Goal: Task Accomplishment & Management: Use online tool/utility

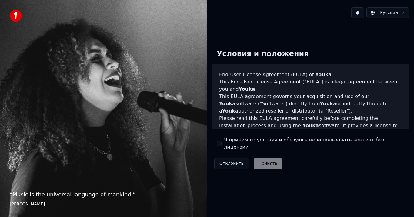
click at [244, 145] on label "Я принимаю условия и обязуюсь не использовать контент без лицензии" at bounding box center [314, 143] width 180 height 15
click at [222, 145] on button "Я принимаю условия и обязуюсь не использовать контент без лицензии" at bounding box center [219, 143] width 5 height 5
click at [263, 161] on button "Принять" at bounding box center [268, 163] width 29 height 11
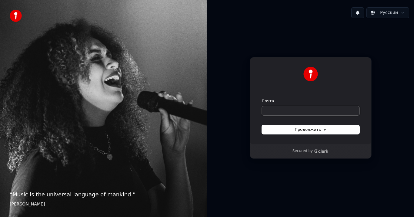
click at [273, 112] on input "Почта" at bounding box center [311, 110] width 98 height 9
type input "*"
click at [262, 98] on button "submit" at bounding box center [262, 98] width 0 height 0
type input "**********"
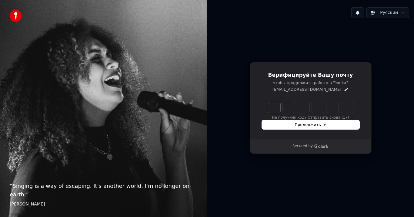
click at [274, 111] on input "Enter verification code" at bounding box center [316, 107] width 97 height 11
type input "******"
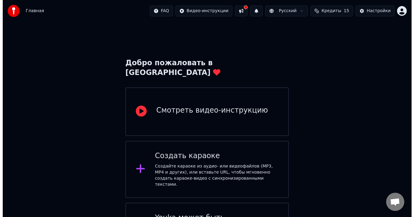
scroll to position [25, 0]
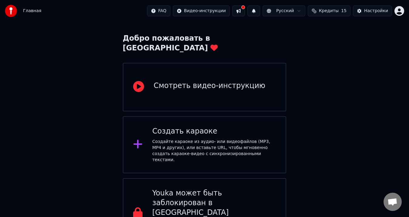
click at [219, 126] on div "Создать караоке" at bounding box center [214, 131] width 124 height 10
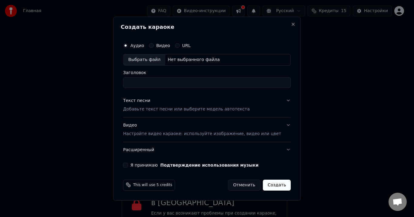
click at [144, 86] on input "Заголовок" at bounding box center [207, 82] width 168 height 11
click at [145, 84] on input "Заголовок" at bounding box center [207, 82] width 168 height 11
click at [160, 57] on div "Выбрать файл" at bounding box center [144, 59] width 42 height 11
drag, startPoint x: 229, startPoint y: 82, endPoint x: 129, endPoint y: 78, distance: 100.2
click at [129, 78] on div "**********" at bounding box center [207, 109] width 188 height 184
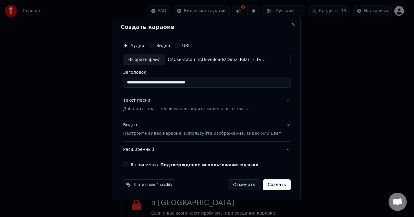
type input "*"
click at [161, 83] on input "**********" at bounding box center [207, 82] width 168 height 11
type input "**********"
click at [164, 108] on p "Добавьте текст песни или выберите модель автотекста" at bounding box center [186, 109] width 127 height 6
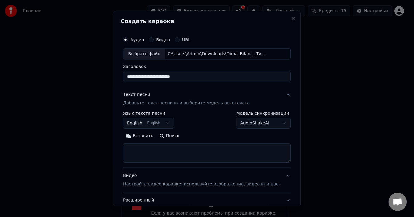
click at [170, 123] on button "English English" at bounding box center [148, 123] width 51 height 11
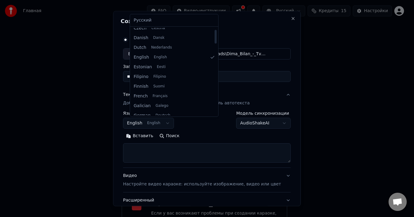
scroll to position [0, 0]
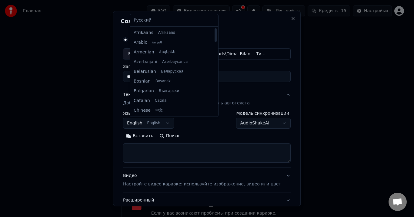
select select "**"
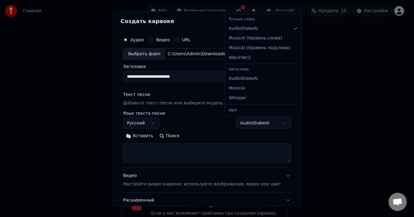
click at [268, 124] on body "**********" at bounding box center [204, 103] width 409 height 257
click at [194, 124] on body "**********" at bounding box center [204, 103] width 409 height 257
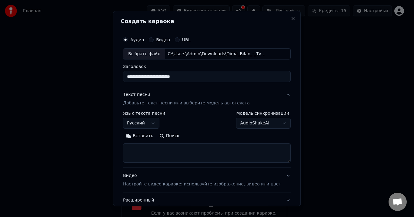
click at [167, 150] on textarea at bounding box center [207, 152] width 168 height 19
click at [149, 137] on button "Вставить" at bounding box center [139, 136] width 33 height 10
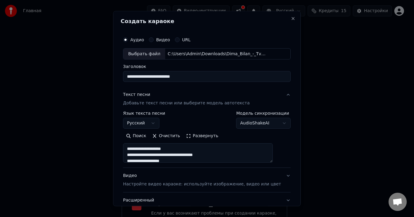
scroll to position [45, 0]
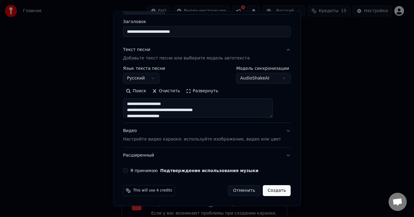
click at [208, 140] on p "Настройте видео караоке: используйте изображение, видео или цвет" at bounding box center [202, 139] width 158 height 6
type textarea "**********"
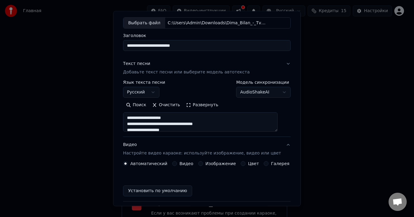
scroll to position [29, 0]
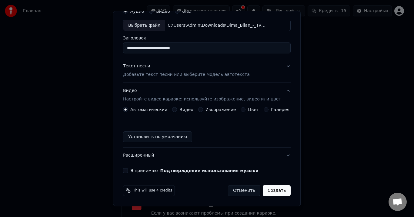
click at [162, 101] on p "Настройте видео караоке: используйте изображение, видео или цвет" at bounding box center [202, 99] width 158 height 6
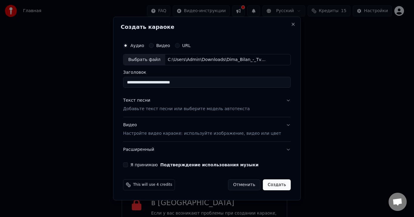
click at [188, 135] on p "Настройте видео караоке: используйте изображение, видео или цвет" at bounding box center [202, 133] width 158 height 6
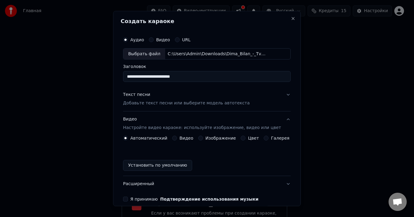
click at [201, 138] on div "Изображение" at bounding box center [217, 138] width 38 height 5
click at [200, 140] on button "Изображение" at bounding box center [200, 138] width 5 height 5
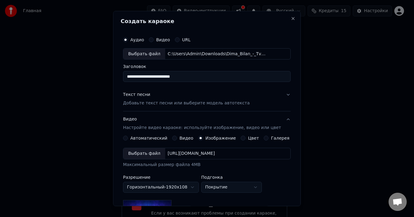
click at [151, 152] on div "Выбрать файл" at bounding box center [144, 153] width 42 height 11
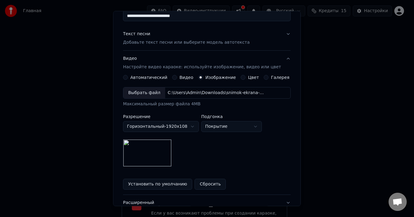
click at [257, 125] on body "**********" at bounding box center [204, 103] width 409 height 257
click at [245, 126] on body "**********" at bounding box center [204, 103] width 409 height 257
click at [240, 129] on body "**********" at bounding box center [204, 103] width 409 height 257
select select "*****"
click at [235, 129] on body "**********" at bounding box center [204, 103] width 409 height 257
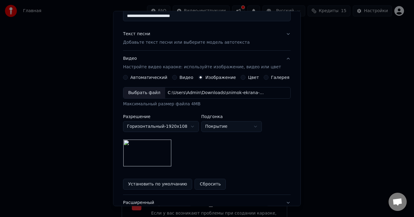
click at [254, 114] on body "**********" at bounding box center [204, 103] width 409 height 257
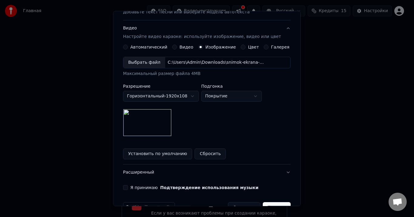
scroll to position [108, 0]
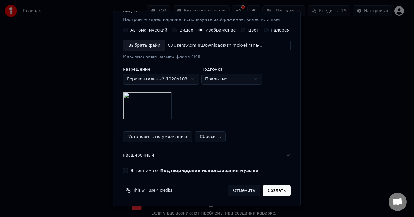
click at [279, 156] on button "Расширенный" at bounding box center [207, 156] width 168 height 16
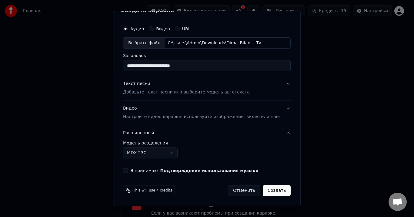
scroll to position [11, 0]
click at [278, 133] on button "Расширенный" at bounding box center [207, 133] width 168 height 16
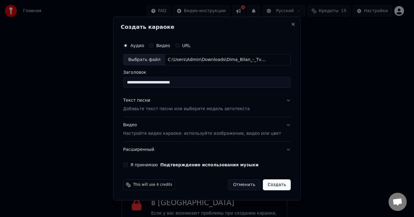
click at [281, 127] on button "Видео Настройте видео караоке: используйте изображение, видео или цвет" at bounding box center [207, 129] width 168 height 24
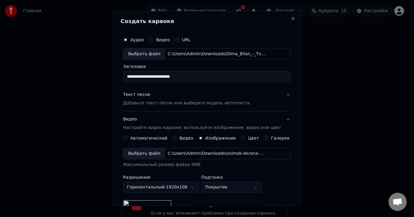
click at [282, 120] on div "**********" at bounding box center [207, 157] width 173 height 252
click at [279, 92] on button "Текст песни Добавьте текст песни или выберите модель автотекста" at bounding box center [207, 99] width 168 height 24
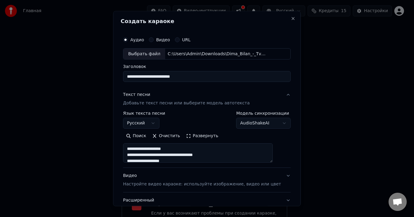
click at [277, 97] on button "Текст песни Добавьте текст песни или выберите модель автотекста" at bounding box center [207, 99] width 168 height 24
type textarea "**********"
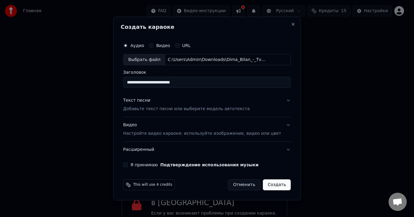
click at [128, 165] on button "Я принимаю Подтверждение использования музыки" at bounding box center [125, 164] width 5 height 5
click at [267, 184] on button "Создать" at bounding box center [277, 184] width 28 height 11
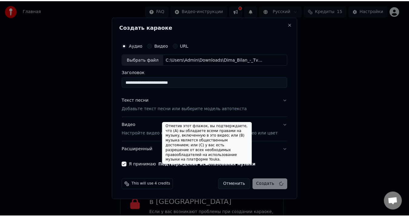
scroll to position [4, 0]
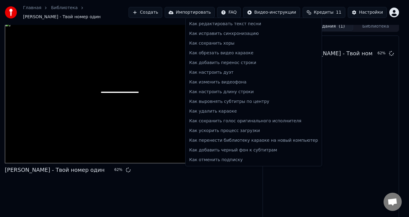
click at [238, 12] on html "Главная Библиотека [PERSON_NAME] - Твой номер один Создать Импортировать FAQ Ви…" at bounding box center [204, 104] width 409 height 217
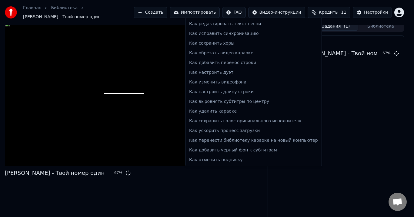
click at [243, 10] on html "Главная Библиотека [PERSON_NAME] - Твой номер один Создать Импортировать FAQ Ви…" at bounding box center [207, 104] width 414 height 217
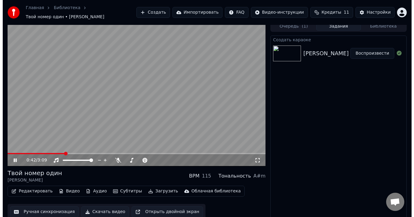
scroll to position [0, 0]
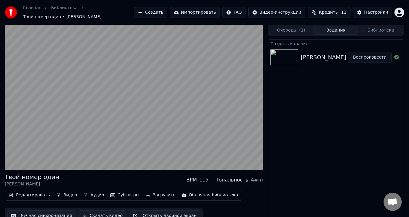
click at [32, 191] on button "Редактировать" at bounding box center [29, 195] width 46 height 8
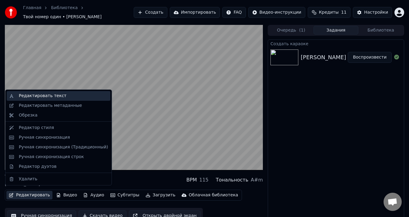
click at [56, 95] on div "Редактировать текст" at bounding box center [43, 96] width 48 height 6
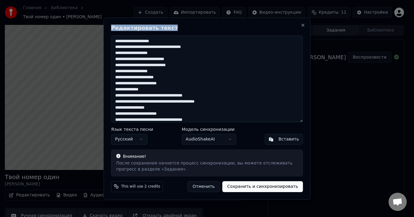
drag, startPoint x: 175, startPoint y: 31, endPoint x: 294, endPoint y: 45, distance: 119.7
click at [294, 45] on div "Редактировать текст Язык текста песни Русский Модель синхронизации AudioShakeAI…" at bounding box center [207, 109] width 207 height 182
click at [303, 26] on button "Close" at bounding box center [303, 25] width 5 height 5
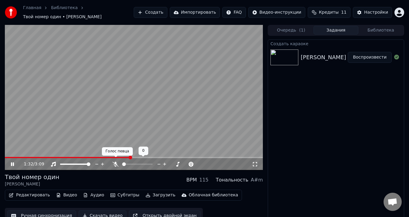
click at [114, 162] on icon at bounding box center [116, 164] width 6 height 5
click at [116, 162] on icon at bounding box center [115, 164] width 3 height 5
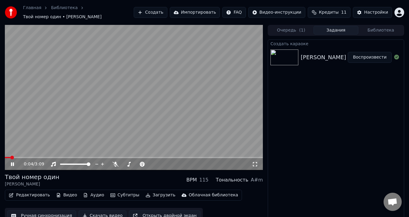
click at [10, 158] on span at bounding box center [12, 158] width 4 height 4
click at [116, 158] on span at bounding box center [115, 157] width 3 height 3
click at [115, 162] on icon at bounding box center [116, 164] width 6 height 5
click at [372, 12] on div "Настройки" at bounding box center [376, 12] width 24 height 6
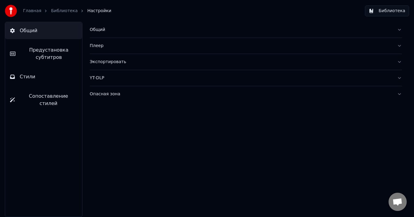
click at [59, 12] on link "Библиотека" at bounding box center [64, 11] width 27 height 6
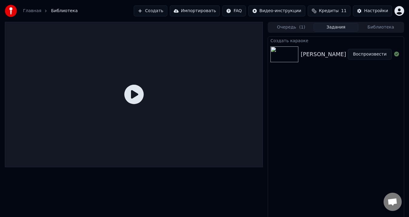
click at [316, 52] on div "[PERSON_NAME] - Твой номер один" at bounding box center [351, 54] width 100 height 8
click at [378, 55] on button "Воспроизвести" at bounding box center [370, 54] width 44 height 11
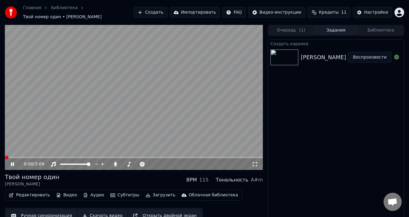
click at [26, 158] on div "0:00 / 3:09" at bounding box center [134, 164] width 258 height 12
click at [25, 157] on span at bounding box center [134, 157] width 258 height 1
click at [28, 156] on span at bounding box center [30, 158] width 4 height 4
click at [23, 157] on span at bounding box center [134, 157] width 258 height 1
click at [39, 158] on div "0:13 / 3:09" at bounding box center [134, 164] width 258 height 12
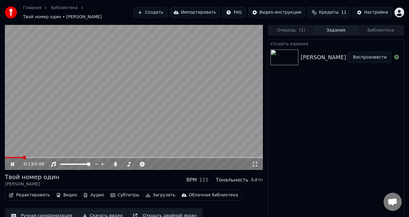
click at [41, 158] on div "0:13 / 3:09" at bounding box center [134, 164] width 258 height 12
click at [32, 157] on span at bounding box center [134, 157] width 258 height 1
click at [5, 156] on span at bounding box center [7, 158] width 4 height 4
click at [115, 162] on icon at bounding box center [116, 164] width 6 height 5
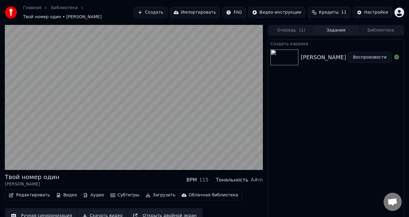
click at [126, 192] on button "Субтитры" at bounding box center [125, 195] width 34 height 8
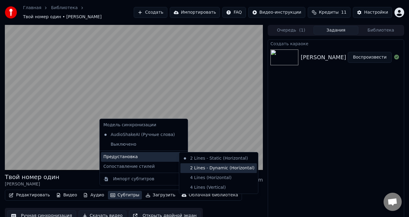
click at [201, 169] on div "2 Lines - Dynamic (Horizontal)" at bounding box center [218, 168] width 76 height 10
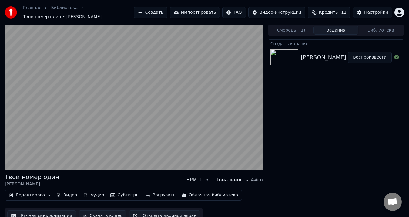
click at [118, 193] on button "Субтитры" at bounding box center [125, 195] width 34 height 8
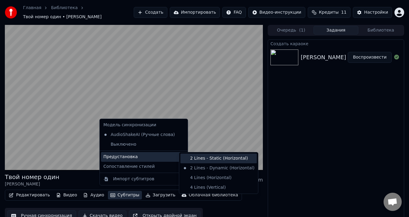
click at [192, 158] on div "2 Lines - Static (Horizontal)" at bounding box center [218, 158] width 76 height 10
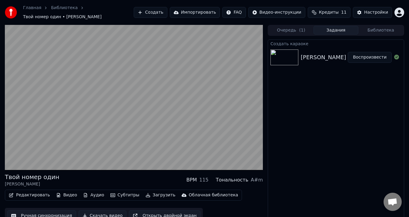
click at [119, 194] on button "Субтитры" at bounding box center [125, 195] width 34 height 8
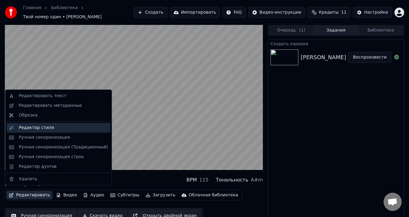
click at [39, 127] on div "Редактор стиля" at bounding box center [36, 128] width 35 height 6
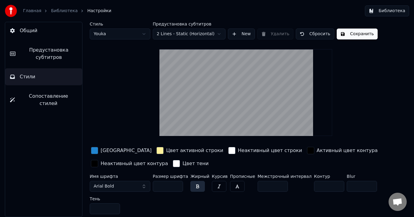
click at [55, 97] on span "Сопоставление стилей" at bounding box center [49, 100] width 58 height 15
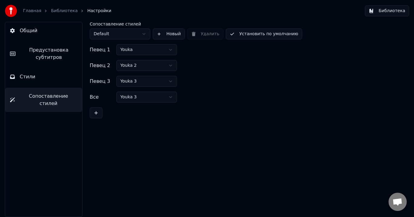
click at [50, 77] on button "Стили" at bounding box center [43, 76] width 77 height 17
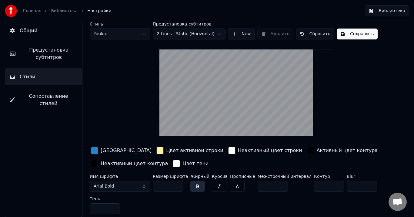
click at [191, 33] on html "Главная Библиотека Настройки Библиотека Общий Предустановка субтитров Стили Соп…" at bounding box center [207, 108] width 414 height 217
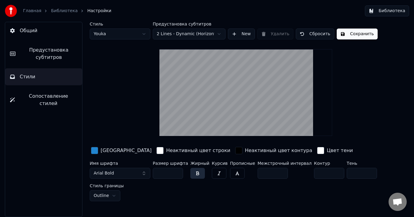
click at [193, 34] on html "Главная Библиотека Настройки Библиотека Общий Предустановка субтитров Стили Соп…" at bounding box center [207, 108] width 414 height 217
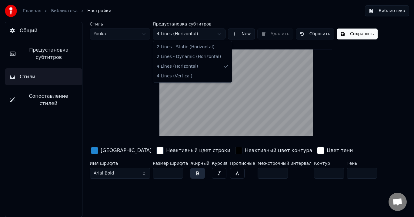
click at [179, 32] on html "Главная Библиотека Настройки Библиотека Общий Предустановка субтитров Стили Соп…" at bounding box center [207, 108] width 414 height 217
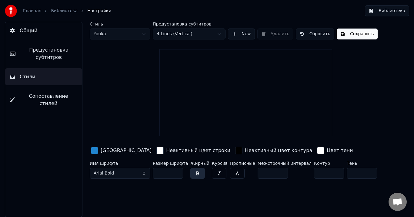
click at [174, 33] on html "Главная Библиотека Настройки Библиотека Общий Предустановка субтитров Стили Соп…" at bounding box center [207, 108] width 414 height 217
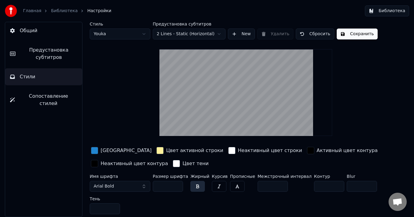
click at [170, 33] on html "Главная Библиотека Настройки Библиотека Общий Предустановка субтитров Стили Соп…" at bounding box center [207, 108] width 414 height 217
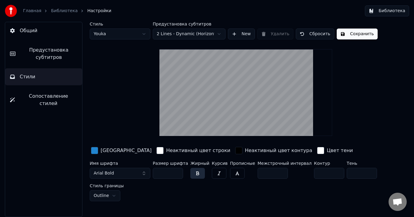
click at [56, 61] on span "Предустановка субтитров" at bounding box center [48, 53] width 57 height 15
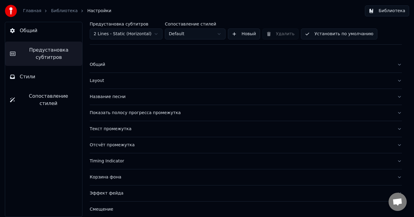
click at [39, 34] on button "Общий" at bounding box center [43, 30] width 77 height 17
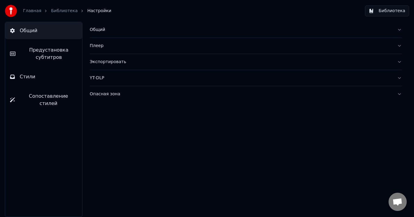
click at [58, 9] on link "Библиотека" at bounding box center [64, 11] width 27 height 6
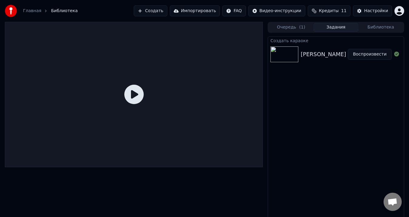
click at [369, 55] on button "Воспроизвести" at bounding box center [370, 54] width 44 height 11
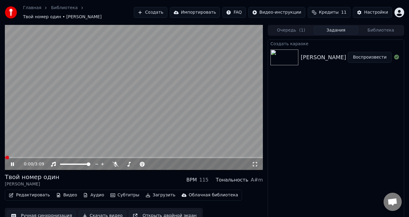
click at [14, 163] on icon at bounding box center [17, 164] width 14 height 5
click at [33, 194] on button "Редактировать" at bounding box center [29, 195] width 46 height 8
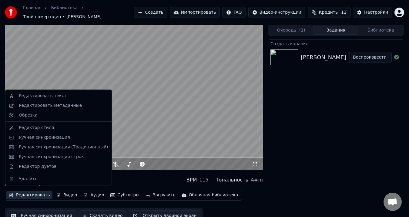
click at [166, 118] on video at bounding box center [134, 97] width 258 height 145
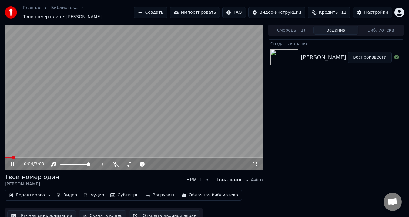
scroll to position [4, 0]
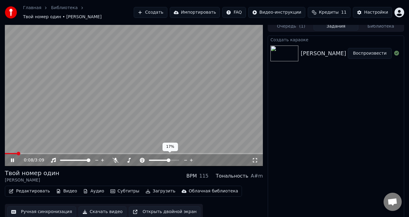
click at [169, 160] on span at bounding box center [164, 160] width 30 height 1
click at [163, 160] on span at bounding box center [156, 160] width 14 height 1
click at [164, 158] on span at bounding box center [164, 160] width 4 height 4
click at [131, 158] on icon at bounding box center [129, 160] width 6 height 5
click at [154, 158] on span at bounding box center [153, 160] width 4 height 4
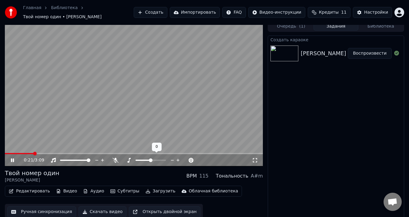
click at [152, 158] on span at bounding box center [151, 160] width 4 height 4
click at [117, 158] on icon at bounding box center [116, 160] width 6 height 5
click at [11, 158] on icon at bounding box center [17, 160] width 14 height 5
click at [116, 159] on icon at bounding box center [115, 160] width 3 height 5
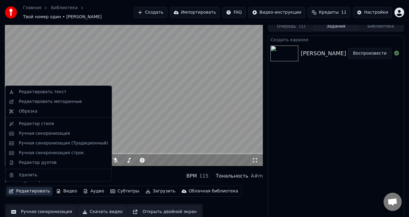
click at [33, 190] on button "Редактировать" at bounding box center [29, 191] width 46 height 8
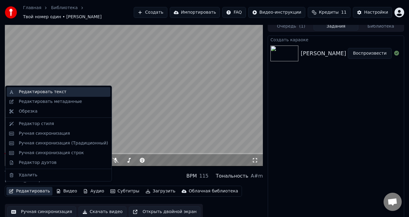
click at [37, 95] on div "Редактировать текст" at bounding box center [59, 92] width 104 height 10
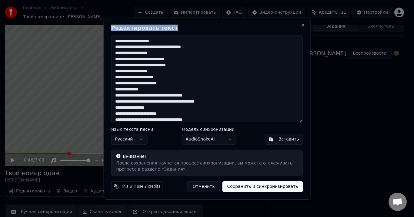
drag, startPoint x: 166, startPoint y: 28, endPoint x: 142, endPoint y: 67, distance: 46.3
click at [142, 67] on div "Редактировать текст Язык текста песни Русский Модель синхронизации AudioShakeAI…" at bounding box center [207, 109] width 207 height 182
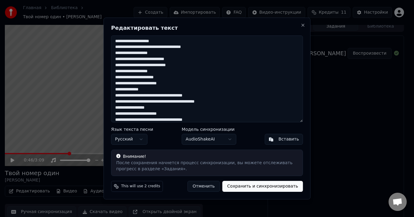
drag, startPoint x: 159, startPoint y: 41, endPoint x: 147, endPoint y: 42, distance: 11.5
click at [147, 42] on textarea at bounding box center [207, 78] width 192 height 87
drag, startPoint x: 158, startPoint y: 41, endPoint x: 147, endPoint y: 43, distance: 11.7
click at [147, 43] on textarea at bounding box center [207, 78] width 192 height 87
drag, startPoint x: 158, startPoint y: 53, endPoint x: 144, endPoint y: 54, distance: 14.0
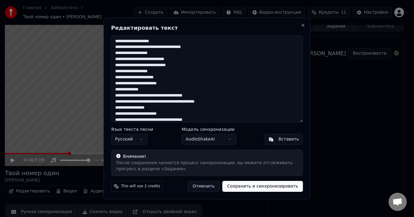
click at [144, 54] on textarea at bounding box center [207, 78] width 192 height 87
click at [167, 56] on textarea at bounding box center [207, 78] width 192 height 87
click at [157, 42] on textarea at bounding box center [207, 78] width 192 height 87
click at [155, 42] on textarea at bounding box center [207, 78] width 192 height 87
click at [153, 44] on textarea at bounding box center [207, 78] width 192 height 87
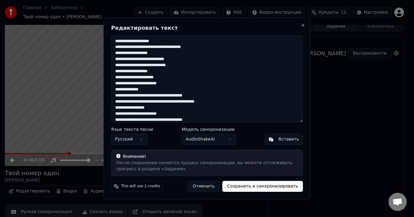
click at [153, 42] on textarea at bounding box center [207, 78] width 192 height 87
click at [152, 42] on textarea at bounding box center [207, 78] width 192 height 87
click at [150, 42] on textarea at bounding box center [207, 78] width 192 height 87
click at [148, 42] on textarea at bounding box center [207, 78] width 192 height 87
click at [155, 43] on textarea at bounding box center [207, 78] width 192 height 87
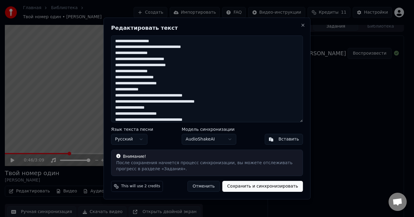
click at [153, 43] on textarea at bounding box center [207, 78] width 192 height 87
click at [152, 42] on textarea at bounding box center [207, 78] width 192 height 87
click at [150, 42] on textarea at bounding box center [207, 78] width 192 height 87
click at [148, 43] on textarea at bounding box center [207, 78] width 192 height 87
click at [147, 43] on textarea at bounding box center [207, 78] width 192 height 87
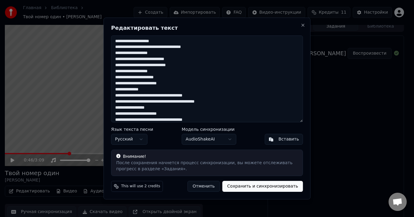
click at [152, 54] on textarea at bounding box center [207, 78] width 192 height 87
click at [150, 55] on textarea at bounding box center [207, 78] width 192 height 87
click at [149, 55] on textarea at bounding box center [207, 78] width 192 height 87
click at [147, 55] on textarea at bounding box center [207, 78] width 192 height 87
click at [146, 55] on textarea at bounding box center [207, 78] width 192 height 87
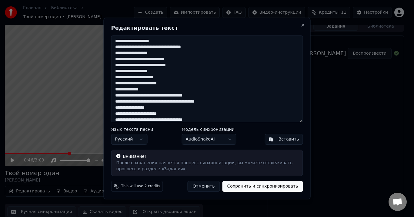
click at [143, 55] on textarea at bounding box center [207, 78] width 192 height 87
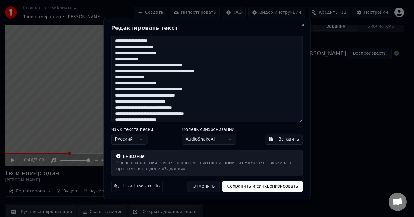
click at [209, 91] on textarea at bounding box center [207, 78] width 192 height 87
click at [158, 78] on textarea at bounding box center [207, 78] width 192 height 87
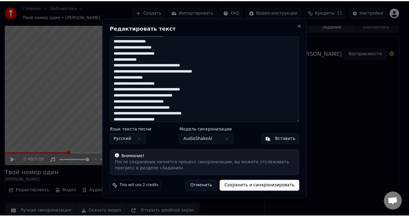
scroll to position [0, 0]
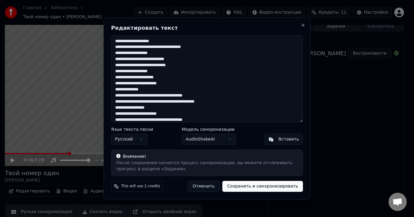
drag, startPoint x: 138, startPoint y: 65, endPoint x: 126, endPoint y: 66, distance: 11.6
click at [126, 66] on textarea at bounding box center [207, 78] width 192 height 87
drag, startPoint x: 141, startPoint y: 83, endPoint x: 130, endPoint y: 84, distance: 11.2
click at [130, 84] on textarea at bounding box center [207, 78] width 192 height 87
drag, startPoint x: 130, startPoint y: 102, endPoint x: 115, endPoint y: 103, distance: 14.6
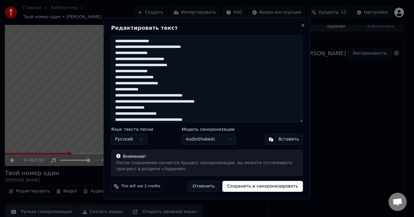
click at [115, 103] on textarea at bounding box center [207, 78] width 192 height 87
type textarea "**********"
click at [252, 187] on button "Сохранить и синхронизировать" at bounding box center [263, 186] width 81 height 11
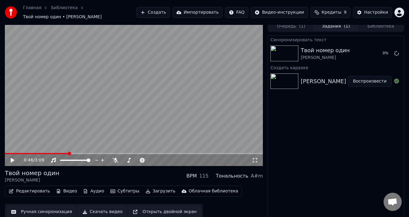
click at [151, 188] on button "Загрузить" at bounding box center [160, 191] width 35 height 8
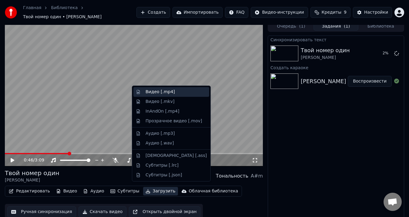
click at [176, 94] on div "Видео [.mp4]" at bounding box center [176, 92] width 61 height 6
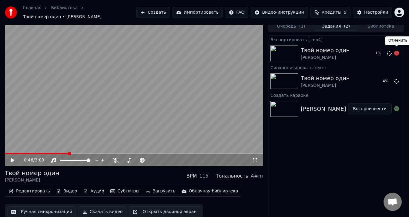
click at [396, 51] on icon at bounding box center [396, 53] width 5 height 5
click at [398, 51] on icon at bounding box center [396, 53] width 5 height 5
drag, startPoint x: 366, startPoint y: 79, endPoint x: 357, endPoint y: 80, distance: 8.8
click at [367, 79] on button "Воспроизвести" at bounding box center [370, 81] width 44 height 11
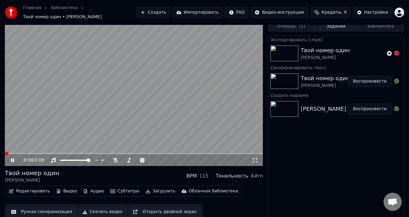
click at [148, 188] on button "Загрузить" at bounding box center [160, 191] width 35 height 8
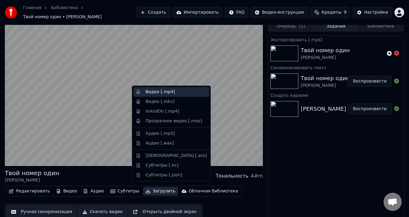
click at [161, 93] on div "Видео [.mp4]" at bounding box center [160, 92] width 29 height 6
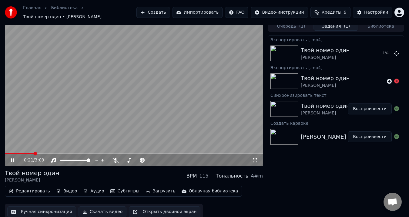
click at [135, 124] on video at bounding box center [134, 93] width 258 height 145
click at [18, 153] on span at bounding box center [20, 154] width 4 height 4
click at [109, 207] on button "Скачать видео" at bounding box center [103, 211] width 48 height 11
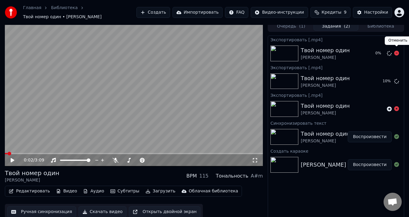
click at [397, 51] on icon at bounding box center [396, 53] width 5 height 5
click at [380, 77] on button "Показать" at bounding box center [376, 81] width 31 height 11
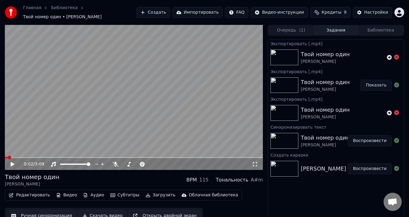
click at [64, 11] on link "Библиотека" at bounding box center [64, 8] width 27 height 6
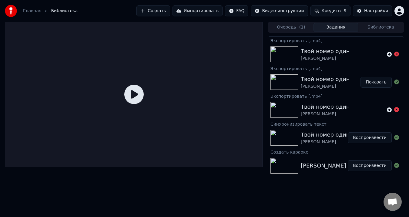
click at [170, 13] on button "Создать" at bounding box center [152, 10] width 33 height 11
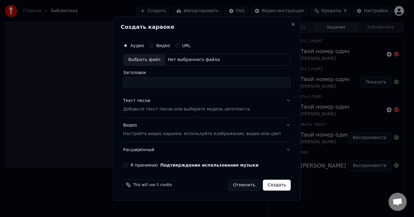
click at [162, 59] on div "Выбрать файл" at bounding box center [144, 59] width 42 height 11
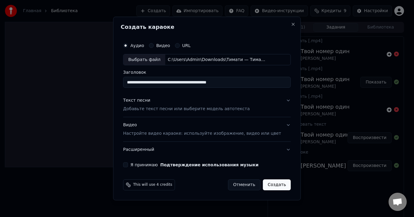
drag, startPoint x: 157, startPoint y: 83, endPoint x: 115, endPoint y: 86, distance: 42.3
click at [115, 86] on body "**********" at bounding box center [204, 108] width 409 height 217
drag, startPoint x: 225, startPoint y: 81, endPoint x: 183, endPoint y: 79, distance: 42.8
click at [183, 79] on input "**********" at bounding box center [207, 82] width 168 height 11
click at [135, 83] on input "**********" at bounding box center [207, 82] width 168 height 11
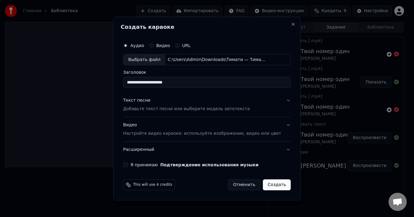
type input "**********"
click at [147, 101] on div "Текст песни" at bounding box center [136, 101] width 27 height 6
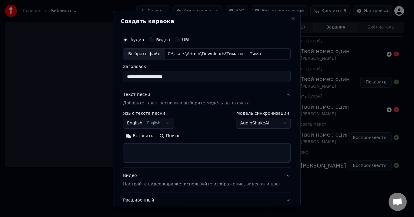
click at [171, 126] on button "English English" at bounding box center [148, 123] width 51 height 11
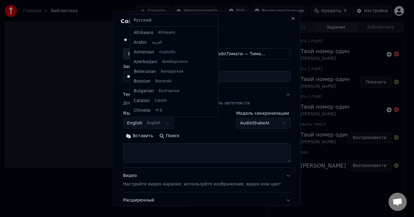
scroll to position [49, 0]
select select "**"
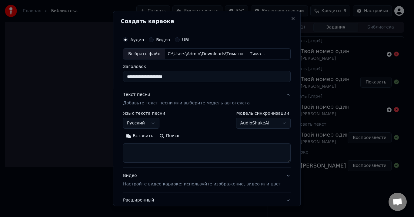
click at [176, 147] on textarea at bounding box center [207, 152] width 168 height 19
click at [150, 138] on button "Вставить" at bounding box center [139, 136] width 33 height 10
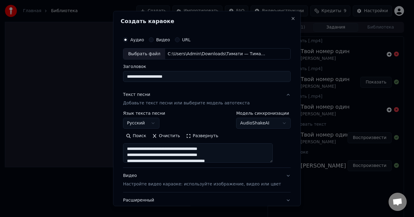
click at [156, 150] on textarea at bounding box center [198, 152] width 150 height 19
click at [238, 147] on textarea at bounding box center [198, 152] width 150 height 19
click at [239, 146] on textarea at bounding box center [198, 152] width 150 height 19
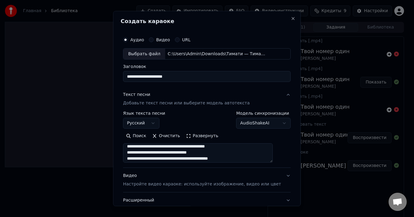
click at [239, 160] on textarea at bounding box center [198, 152] width 150 height 19
click at [211, 160] on textarea at bounding box center [198, 152] width 150 height 19
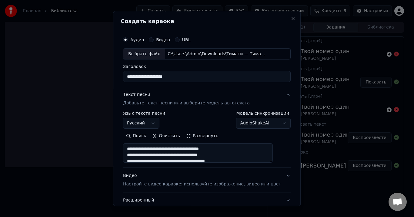
scroll to position [30, 0]
click at [225, 156] on textarea at bounding box center [198, 152] width 150 height 19
click at [250, 155] on textarea at bounding box center [198, 152] width 150 height 19
click at [171, 157] on textarea at bounding box center [198, 152] width 150 height 19
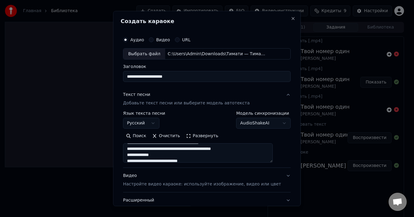
scroll to position [49, 0]
click at [211, 156] on textarea at bounding box center [198, 152] width 150 height 19
click at [210, 157] on textarea at bounding box center [198, 152] width 150 height 19
click at [208, 157] on textarea at bounding box center [198, 152] width 150 height 19
click at [206, 157] on textarea at bounding box center [198, 152] width 150 height 19
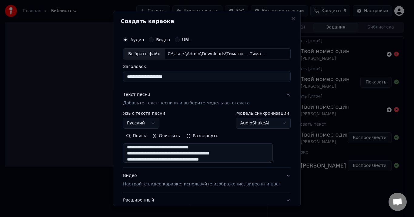
scroll to position [0, 0]
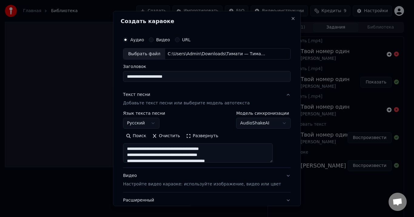
drag, startPoint x: 212, startPoint y: 157, endPoint x: 208, endPoint y: 157, distance: 4.5
click at [209, 158] on textarea at bounding box center [198, 152] width 150 height 19
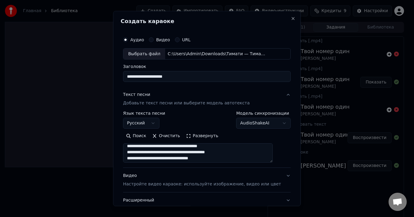
click at [206, 150] on textarea at bounding box center [198, 152] width 150 height 19
click at [211, 148] on textarea at bounding box center [198, 152] width 150 height 19
click at [207, 148] on textarea at bounding box center [198, 152] width 150 height 19
click at [209, 149] on textarea at bounding box center [198, 152] width 150 height 19
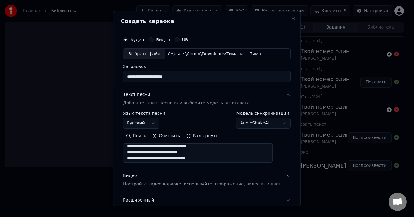
click at [211, 148] on textarea at bounding box center [198, 152] width 150 height 19
click at [210, 148] on textarea at bounding box center [198, 152] width 150 height 19
click at [208, 149] on textarea at bounding box center [198, 152] width 150 height 19
click at [206, 149] on textarea at bounding box center [198, 152] width 150 height 19
click at [205, 149] on textarea at bounding box center [198, 152] width 150 height 19
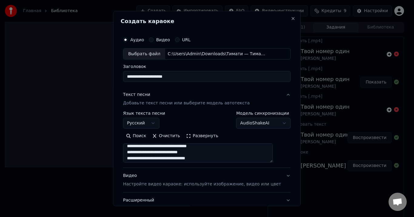
click at [203, 149] on textarea at bounding box center [198, 152] width 150 height 19
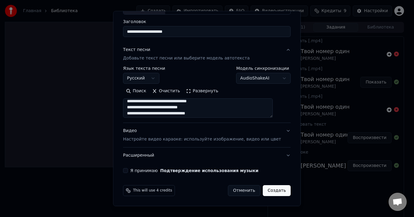
type textarea "**********"
click at [195, 140] on p "Настройте видео караоке: используйте изображение, видео или цвет" at bounding box center [202, 139] width 158 height 6
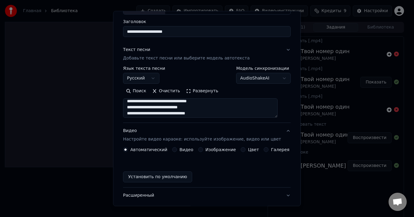
scroll to position [29, 0]
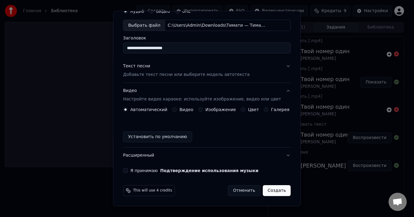
click at [201, 110] on button "Изображение" at bounding box center [200, 109] width 5 height 5
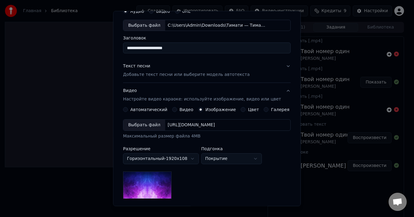
click at [153, 125] on div "Выбрать файл" at bounding box center [144, 125] width 42 height 11
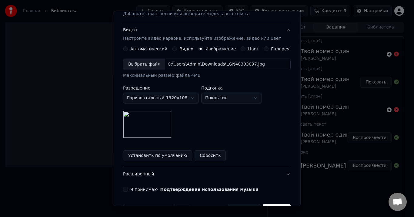
scroll to position [108, 0]
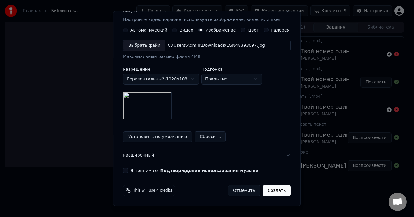
click at [128, 171] on button "Я принимаю Подтверждение использования музыки" at bounding box center [125, 170] width 5 height 5
click at [268, 192] on button "Создать" at bounding box center [277, 190] width 28 height 11
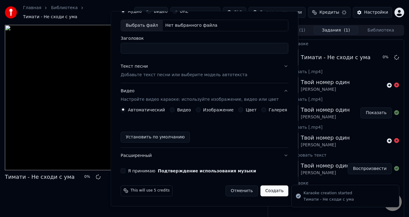
scroll to position [29, 0]
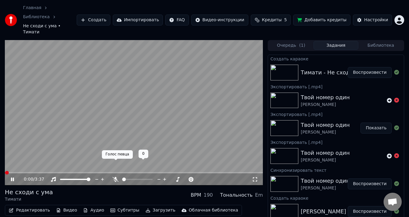
click at [113, 177] on icon at bounding box center [116, 179] width 6 height 5
click at [116, 177] on icon at bounding box center [115, 179] width 3 height 5
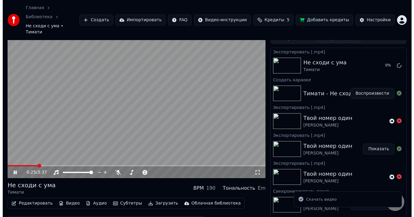
scroll to position [0, 0]
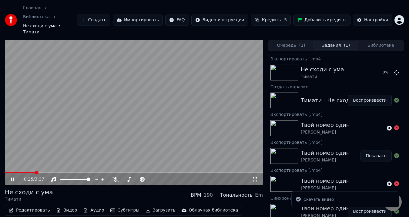
click at [13, 177] on icon at bounding box center [17, 179] width 14 height 5
click at [110, 15] on button "Создать" at bounding box center [93, 20] width 33 height 11
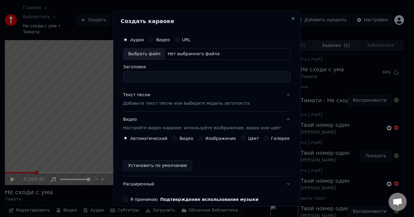
click at [158, 55] on div "Выбрать файл" at bounding box center [144, 54] width 42 height 11
drag, startPoint x: 191, startPoint y: 78, endPoint x: 140, endPoint y: 76, distance: 51.0
click at [140, 76] on input "**********" at bounding box center [207, 76] width 168 height 11
type input "**********"
click at [177, 104] on p "Добавьте текст песни или выберите модель автотекста" at bounding box center [186, 103] width 127 height 6
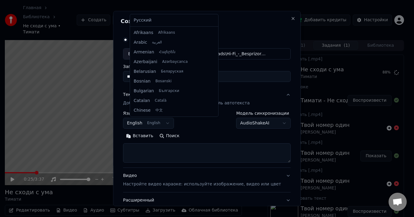
click at [165, 123] on button "English English" at bounding box center [148, 123] width 51 height 11
select select "**"
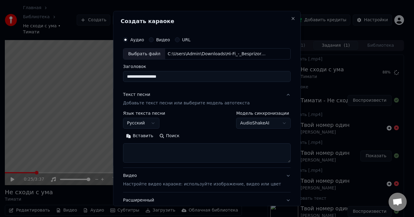
click at [151, 134] on button "Вставить" at bounding box center [139, 136] width 33 height 10
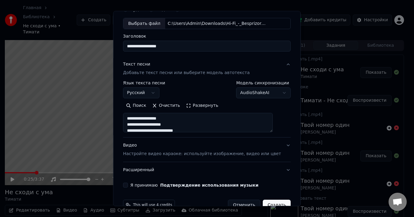
scroll to position [45, 0]
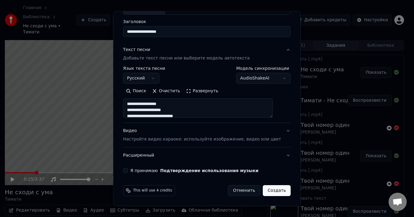
click at [276, 132] on button "Видео Настройте видео караоке: используйте изображение, видео или цвет" at bounding box center [207, 135] width 168 height 24
type textarea "**********"
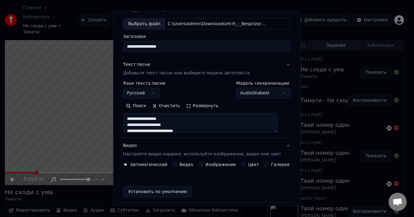
scroll to position [29, 0]
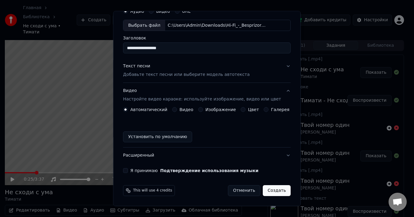
click at [206, 112] on label "Изображение" at bounding box center [221, 110] width 31 height 4
click at [203, 112] on button "Изображение" at bounding box center [200, 109] width 5 height 5
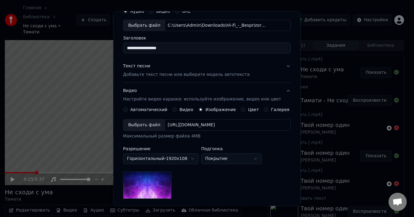
click at [146, 121] on div "Выбрать файл" at bounding box center [144, 125] width 42 height 11
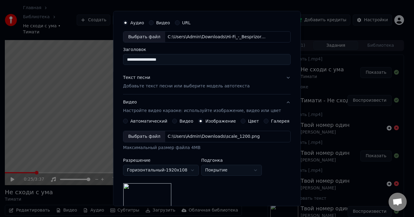
scroll to position [0, 0]
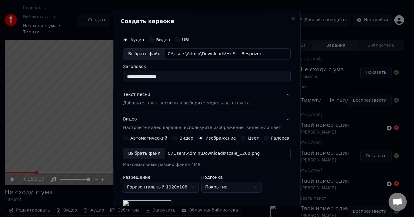
click at [276, 96] on button "Текст песни Добавьте текст песни или выберите модель автотекста" at bounding box center [207, 99] width 168 height 24
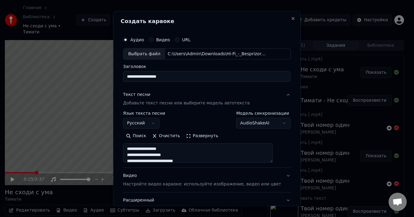
click at [143, 77] on input "**********" at bounding box center [207, 76] width 168 height 11
type input "**********"
type textarea "**********"
type input "**********"
type textarea "**********"
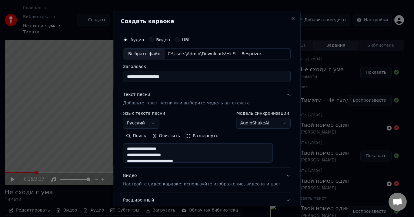
type input "**********"
type textarea "**********"
type input "**********"
type textarea "**********"
type input "**********"
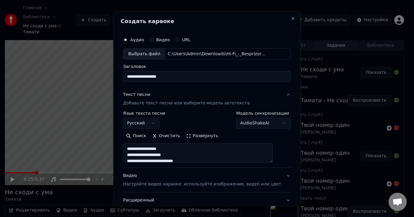
type textarea "**********"
click at [149, 77] on input "**********" at bounding box center [207, 76] width 168 height 11
type input "**********"
type textarea "**********"
type input "**********"
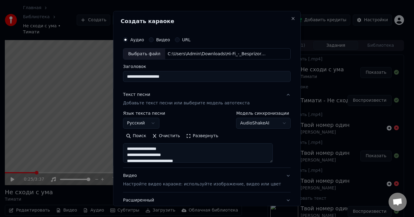
type textarea "**********"
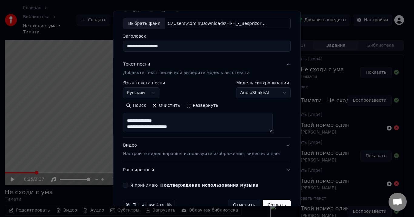
type input "**********"
drag, startPoint x: 132, startPoint y: 116, endPoint x: 220, endPoint y: 166, distance: 100.7
click at [220, 166] on div "**********" at bounding box center [207, 117] width 168 height 121
click at [167, 108] on button "Очистить" at bounding box center [167, 106] width 34 height 10
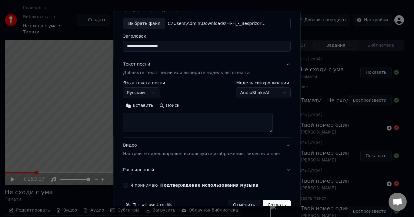
scroll to position [0, 0]
click at [146, 107] on button "Вставить" at bounding box center [139, 106] width 33 height 10
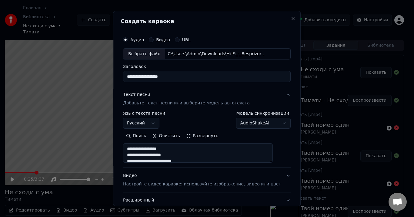
scroll to position [30, 0]
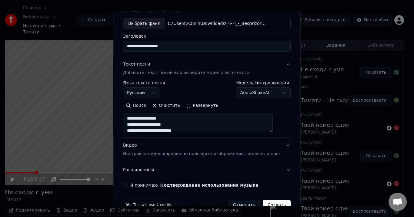
click at [140, 155] on p "Настройте видео караоке: используйте изображение, видео или цвет" at bounding box center [202, 154] width 158 height 6
type textarea "**********"
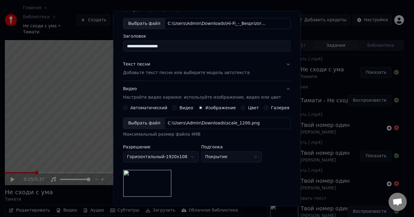
click at [154, 96] on p "Настройте видео караоке: используйте изображение, видео или цвет" at bounding box center [202, 98] width 158 height 6
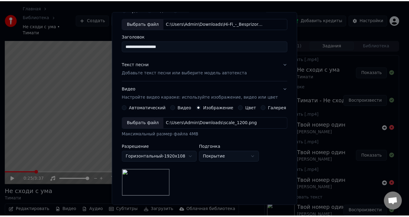
scroll to position [0, 0]
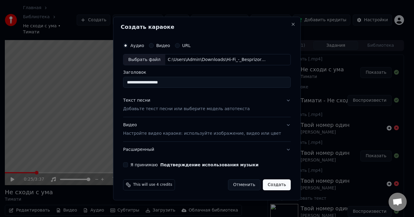
click at [128, 165] on button "Я принимаю Подтверждение использования музыки" at bounding box center [125, 164] width 5 height 5
click at [171, 109] on p "Добавьте текст песни или выберите модель автотекста" at bounding box center [186, 109] width 127 height 6
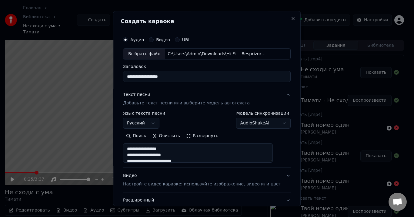
click at [170, 105] on p "Добавьте текст песни или выберите модель автотекста" at bounding box center [186, 103] width 127 height 6
type textarea "**********"
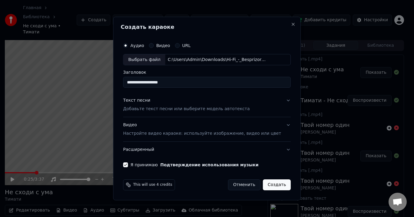
click at [269, 185] on button "Создать" at bounding box center [277, 184] width 28 height 11
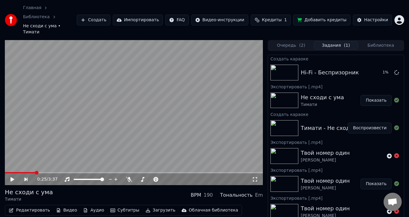
click at [370, 95] on button "Показать" at bounding box center [376, 100] width 31 height 11
click at [280, 17] on span "Кредиты" at bounding box center [272, 20] width 20 height 6
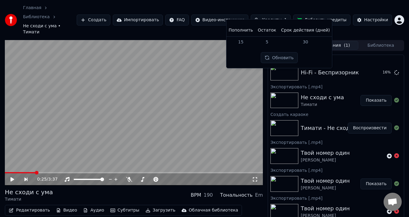
click at [273, 59] on button "Обновить" at bounding box center [279, 57] width 37 height 11
click at [271, 58] on button "Обновить" at bounding box center [279, 57] width 37 height 11
click at [267, 40] on td "5" at bounding box center [265, 41] width 23 height 11
click at [274, 17] on span "Кредиты" at bounding box center [270, 20] width 20 height 6
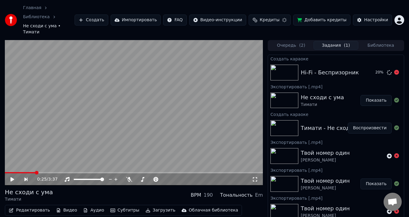
click at [366, 68] on div "Hi-Fi - Беспризорник" at bounding box center [336, 72] width 70 height 8
click at [394, 70] on icon at bounding box center [396, 72] width 5 height 5
click at [366, 68] on div "Hi-Fi - Беспризорник" at bounding box center [346, 72] width 91 height 8
click at [316, 62] on div "Hi-Fi - Беспризорник" at bounding box center [336, 72] width 136 height 21
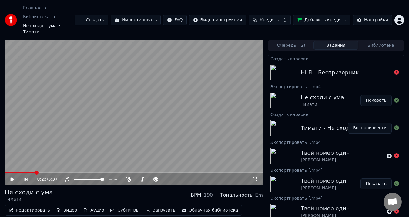
click at [280, 17] on span "Кредиты" at bounding box center [270, 20] width 20 height 6
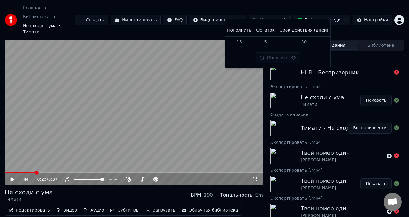
click at [340, 68] on div "Hi-Fi - Беспризорник" at bounding box center [330, 72] width 58 height 8
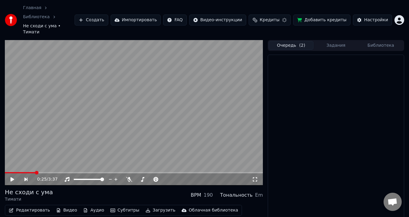
click at [295, 41] on button "Очередь ( 2 )" at bounding box center [291, 45] width 45 height 9
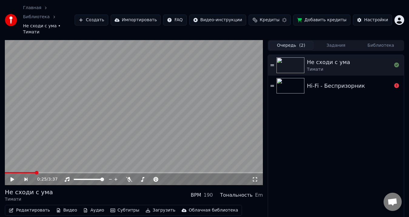
click at [339, 82] on div "Hi-Fi - Беспризорник" at bounding box center [336, 86] width 58 height 8
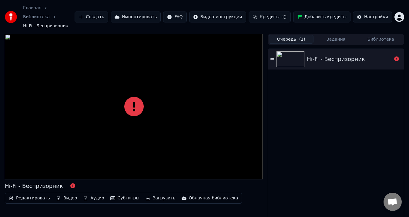
click at [341, 55] on div "Hi-Fi - Беспризорник" at bounding box center [336, 59] width 58 height 8
click at [135, 98] on icon at bounding box center [133, 106] width 19 height 19
click at [135, 97] on icon at bounding box center [133, 106] width 19 height 19
click at [334, 35] on button "Задания" at bounding box center [336, 39] width 45 height 9
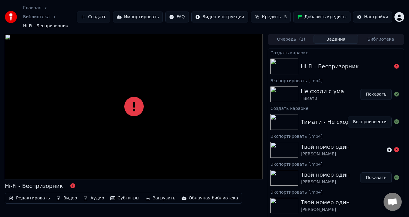
click at [328, 62] on div "Hi-Fi - Беспризорник" at bounding box center [330, 66] width 58 height 8
click at [50, 14] on link "Библиотека" at bounding box center [36, 17] width 27 height 6
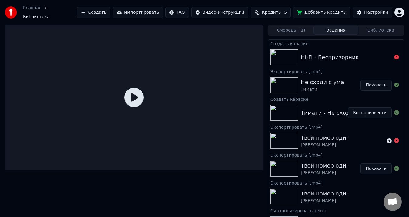
click at [104, 12] on button "Создать" at bounding box center [93, 12] width 33 height 11
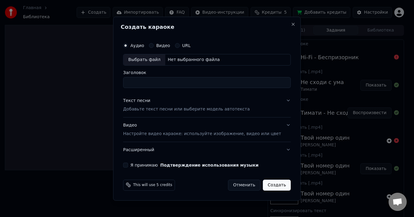
click at [164, 60] on div "Выбрать файл" at bounding box center [144, 59] width 42 height 11
drag, startPoint x: 197, startPoint y: 82, endPoint x: 150, endPoint y: 86, distance: 47.1
click at [150, 86] on input "**********" at bounding box center [207, 82] width 168 height 11
type input "**********"
click at [148, 101] on div "Текст песни" at bounding box center [136, 101] width 27 height 6
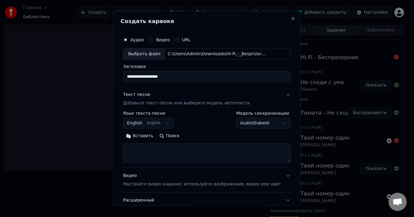
click at [167, 123] on button "English English" at bounding box center [148, 123] width 51 height 11
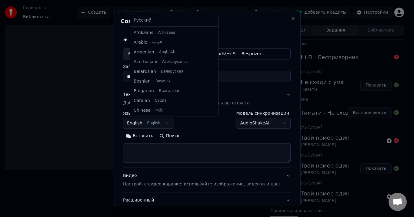
scroll to position [49, 0]
select select "**"
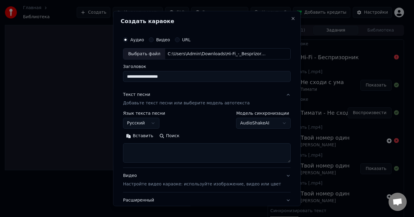
click at [155, 153] on textarea at bounding box center [207, 152] width 168 height 19
click at [150, 139] on button "Вставить" at bounding box center [139, 136] width 33 height 10
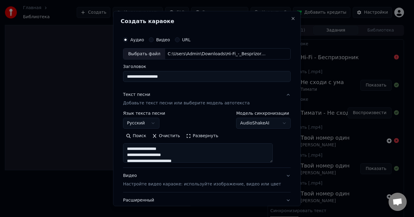
scroll to position [45, 0]
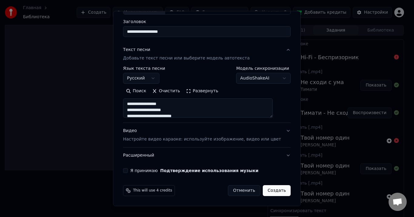
click at [153, 139] on p "Настройте видео караоке: используйте изображение, видео или цвет" at bounding box center [202, 139] width 158 height 6
type textarea "**********"
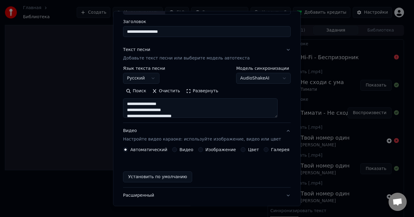
scroll to position [29, 0]
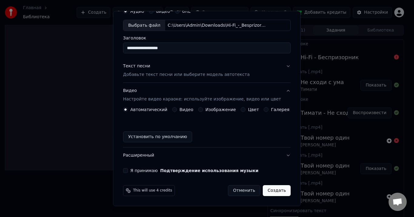
click at [201, 110] on button "Изображение" at bounding box center [200, 109] width 5 height 5
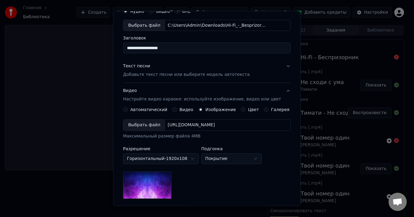
click at [155, 128] on div "Выбрать файл" at bounding box center [144, 125] width 42 height 11
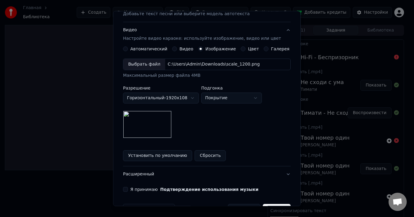
scroll to position [108, 0]
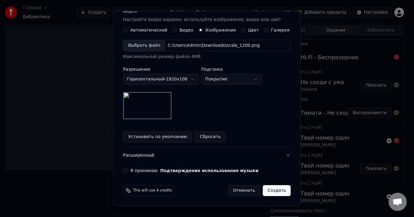
click at [128, 170] on button "Я принимаю Подтверждение использования музыки" at bounding box center [125, 170] width 5 height 5
click at [270, 191] on button "Создать" at bounding box center [277, 190] width 28 height 11
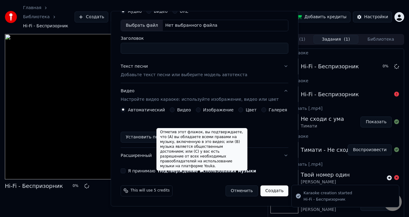
scroll to position [29, 0]
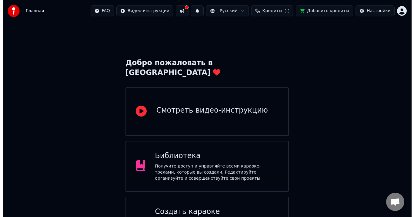
scroll to position [30, 0]
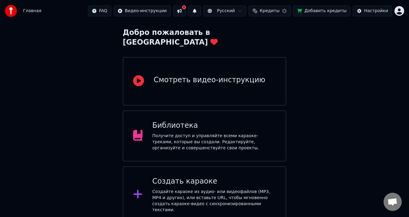
click at [204, 177] on div "Создать караоке" at bounding box center [214, 182] width 124 height 10
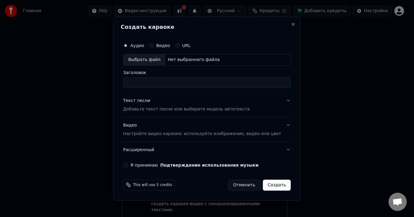
click at [165, 59] on div "Выбрать файл" at bounding box center [144, 59] width 42 height 11
drag, startPoint x: 200, startPoint y: 82, endPoint x: 150, endPoint y: 81, distance: 50.4
click at [150, 81] on input "**********" at bounding box center [207, 82] width 168 height 11
type input "**********"
click at [163, 110] on p "Добавьте текст песни или выберите модель автотекста" at bounding box center [186, 109] width 127 height 6
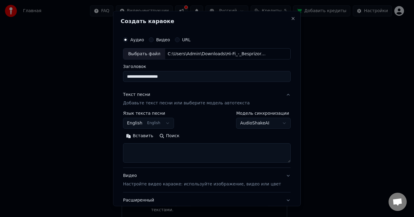
click at [170, 123] on button "English English" at bounding box center [148, 123] width 51 height 11
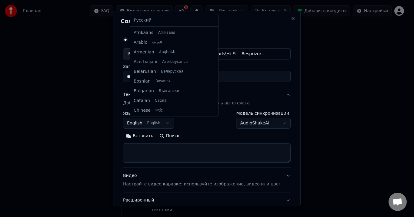
scroll to position [49, 0]
select select "**"
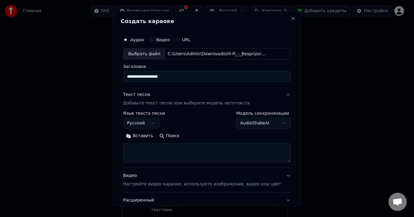
click at [141, 147] on textarea at bounding box center [207, 152] width 168 height 19
click at [149, 138] on button "Вставить" at bounding box center [139, 136] width 33 height 10
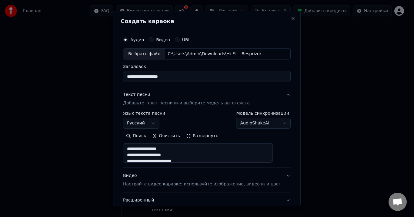
scroll to position [45, 0]
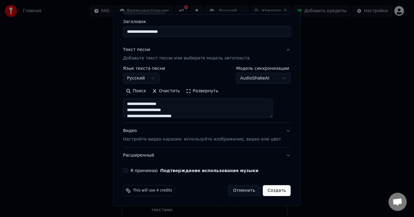
click at [177, 137] on p "Настройте видео караоке: используйте изображение, видео или цвет" at bounding box center [202, 139] width 158 height 6
type textarea "**********"
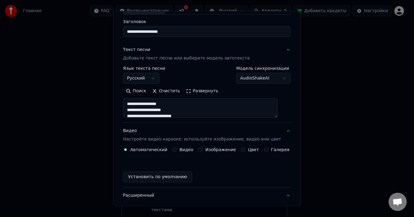
scroll to position [29, 0]
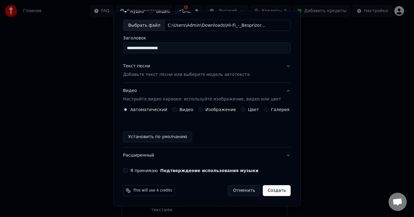
click at [204, 109] on div "Изображение" at bounding box center [217, 109] width 38 height 5
click at [201, 109] on button "Изображение" at bounding box center [200, 109] width 5 height 5
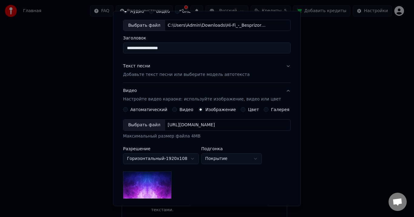
click at [159, 122] on div "Выбрать файл" at bounding box center [144, 125] width 42 height 11
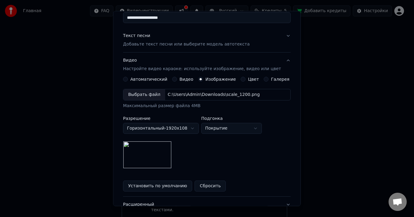
scroll to position [89, 0]
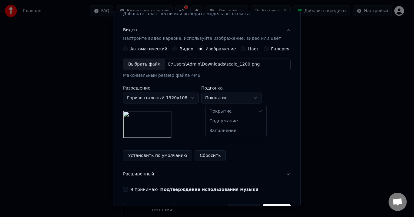
click at [231, 100] on body "Главная FAQ Видео-инструкции Русский Кредиты 5 Добавить кредиты Настройки Добро…" at bounding box center [204, 126] width 409 height 313
click at [234, 97] on body "Главная FAQ Видео-инструкции Русский Кредиты 5 Добавить кредиты Настройки Добро…" at bounding box center [204, 126] width 409 height 313
click at [242, 96] on body "Главная FAQ Видео-инструкции Русский Кредиты 5 Добавить кредиты Настройки Добро…" at bounding box center [204, 126] width 409 height 313
select select "*****"
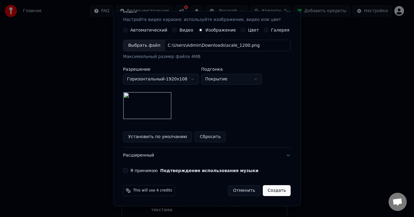
click at [128, 169] on button "Я принимаю Подтверждение использования музыки" at bounding box center [125, 170] width 5 height 5
click at [169, 139] on button "Установить по умолчанию" at bounding box center [157, 137] width 69 height 11
click at [170, 135] on div "Установить по умолчанию Сбросить" at bounding box center [207, 137] width 168 height 11
click at [274, 189] on button "Создать" at bounding box center [277, 190] width 28 height 11
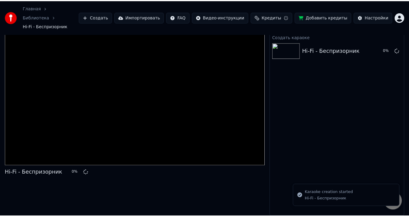
scroll to position [7, 0]
